Goal: Task Accomplishment & Management: Manage account settings

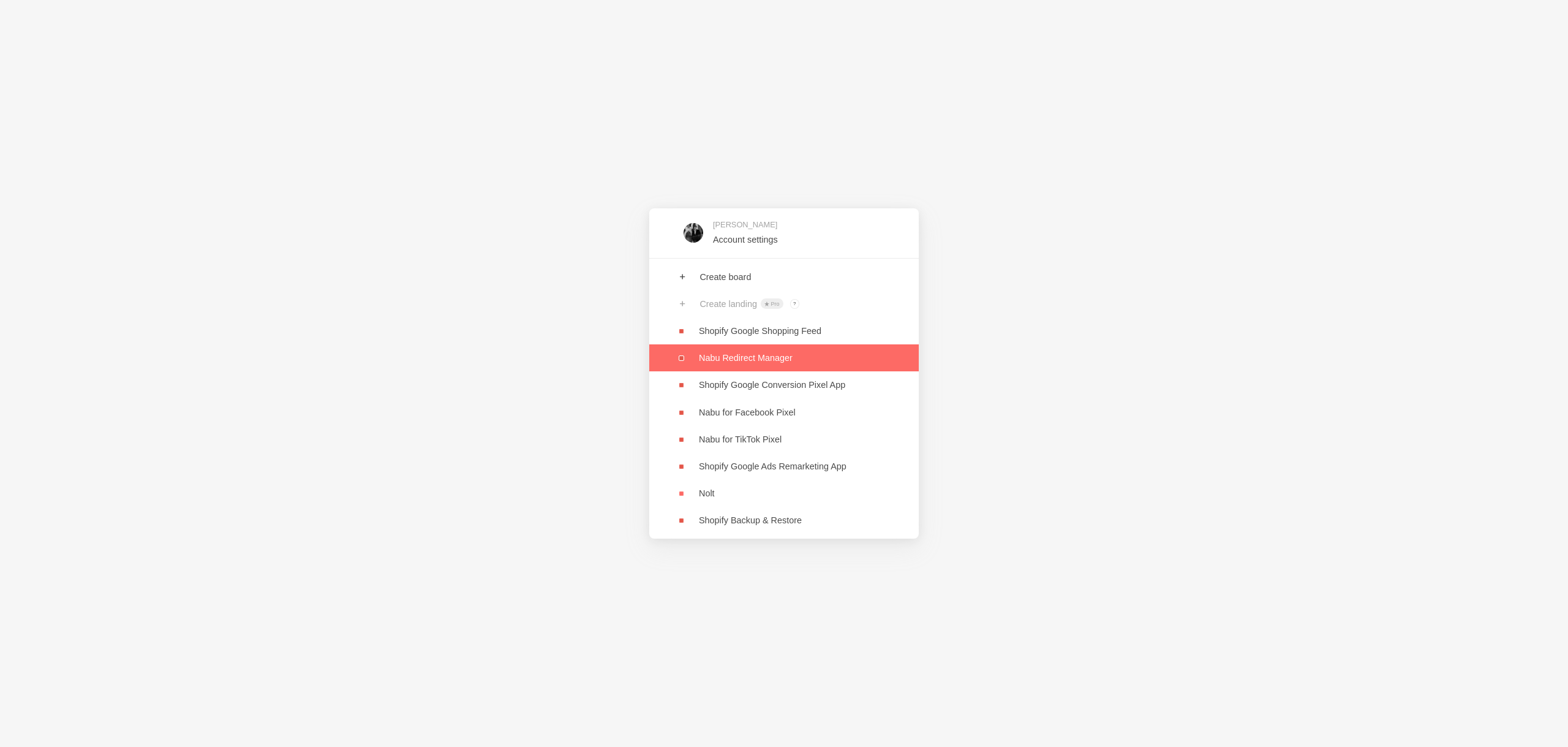
click at [766, 357] on link at bounding box center [784, 358] width 269 height 27
click at [835, 354] on link at bounding box center [784, 358] width 269 height 27
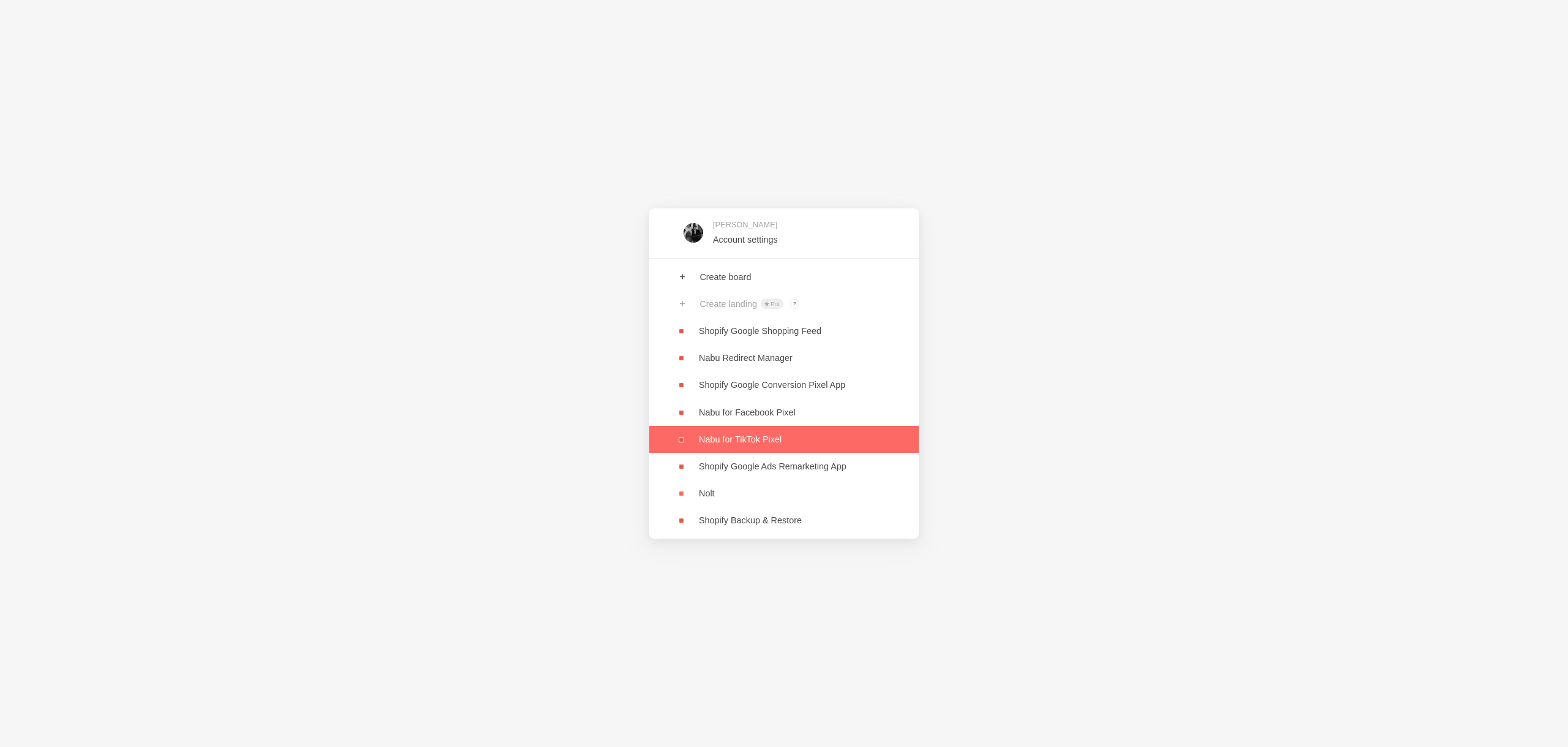
click at [821, 430] on link at bounding box center [784, 440] width 269 height 27
click at [803, 438] on link at bounding box center [784, 440] width 269 height 27
